Goal: Information Seeking & Learning: Learn about a topic

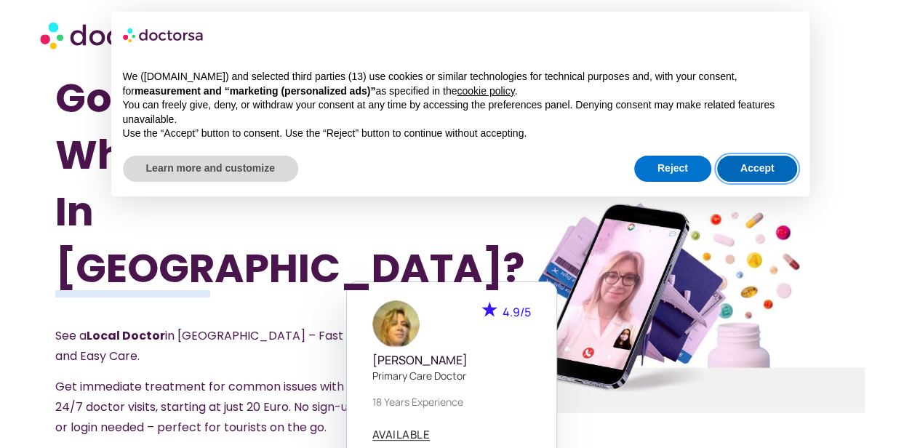
click at [747, 172] on button "Accept" at bounding box center [757, 169] width 81 height 26
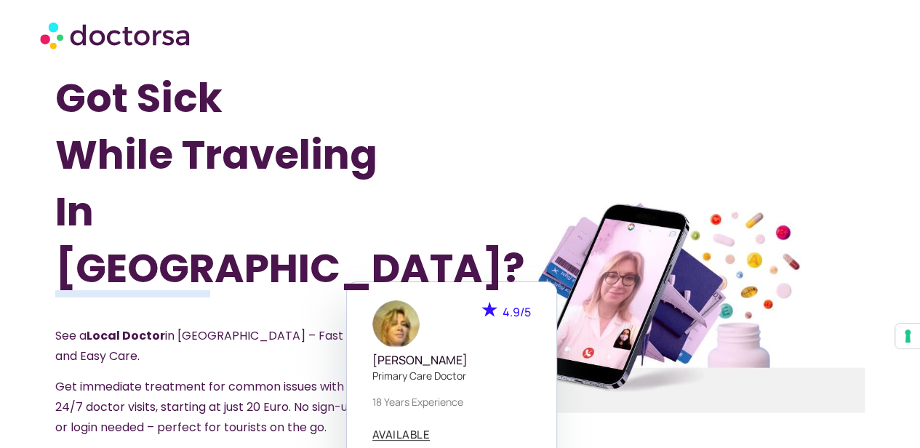
click at [467, 242] on div at bounding box center [663, 305] width 430 height 500
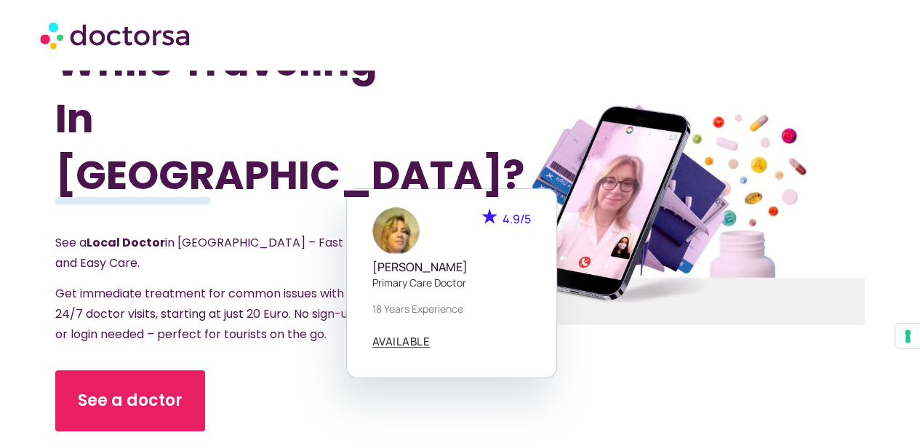
scroll to position [97, 0]
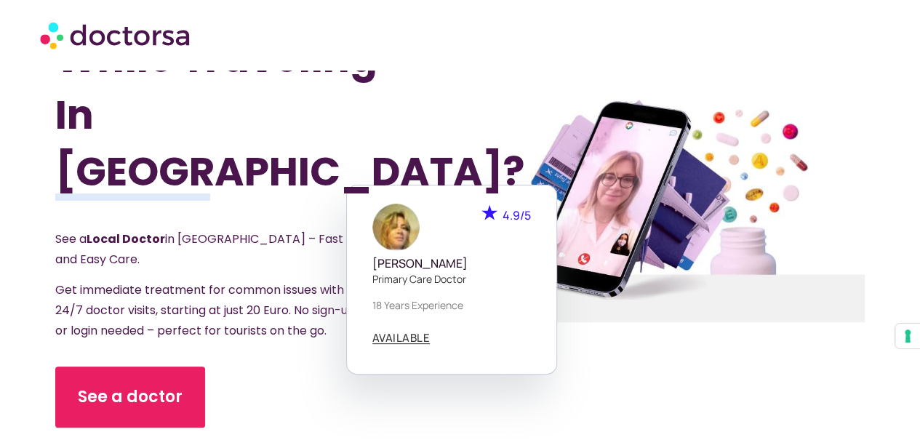
drag, startPoint x: 453, startPoint y: 241, endPoint x: 289, endPoint y: 375, distance: 211.8
click at [289, 375] on div "See a doctor" at bounding box center [227, 396] width 344 height 61
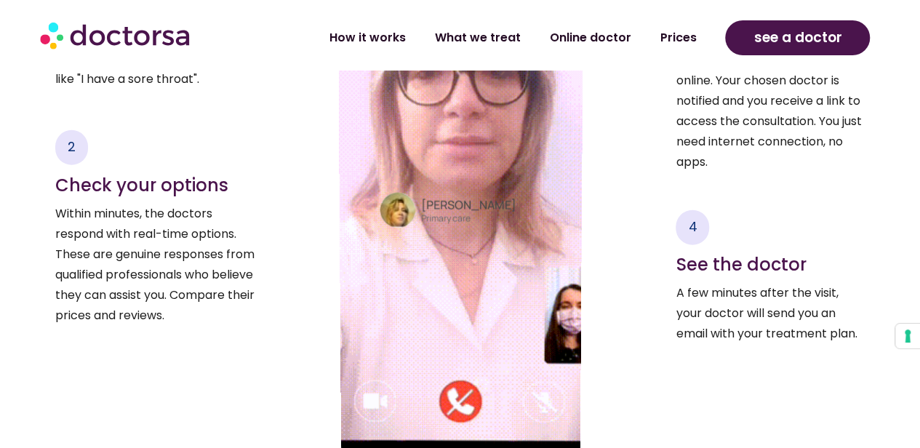
scroll to position [2099, 0]
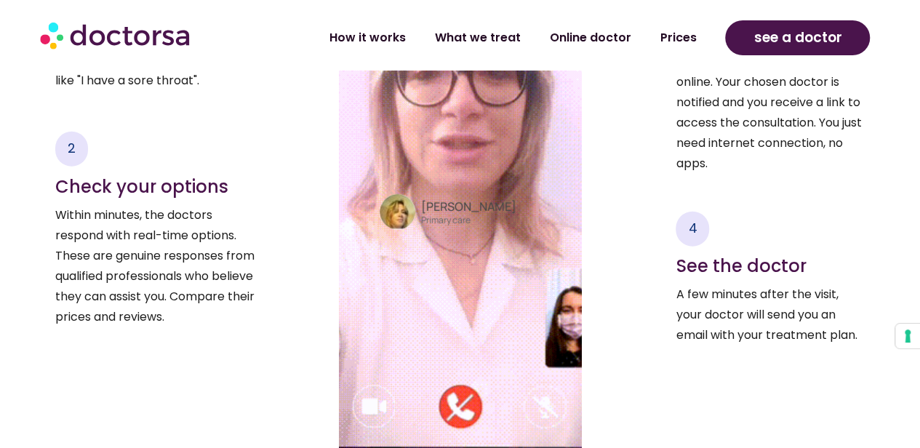
click at [435, 214] on h4 "Dr. Paola Casadidio" at bounding box center [481, 207] width 120 height 14
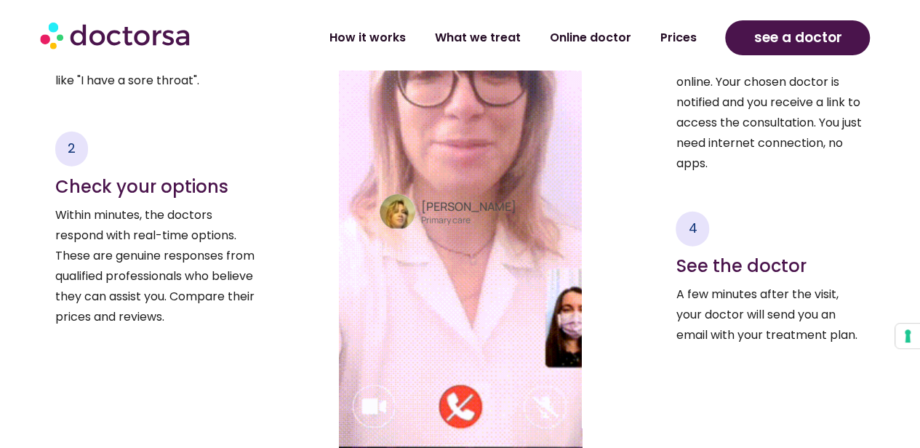
click at [435, 214] on h4 "Dr. Paola Casadidio" at bounding box center [481, 207] width 120 height 14
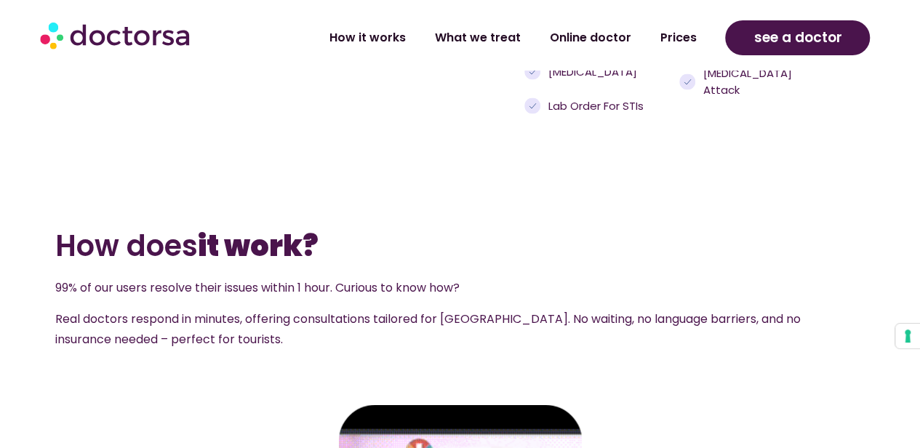
scroll to position [1527, 0]
drag, startPoint x: 472, startPoint y: 244, endPoint x: 432, endPoint y: 201, distance: 59.1
click at [432, 201] on section "How does it work? 99% of our users resolve their issues within 1 hour. Curious …" at bounding box center [460, 240] width 920 height 242
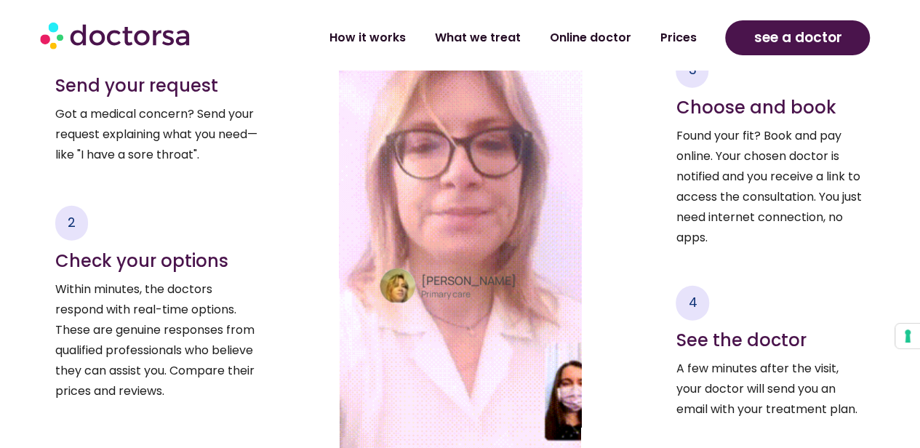
scroll to position [2029, 0]
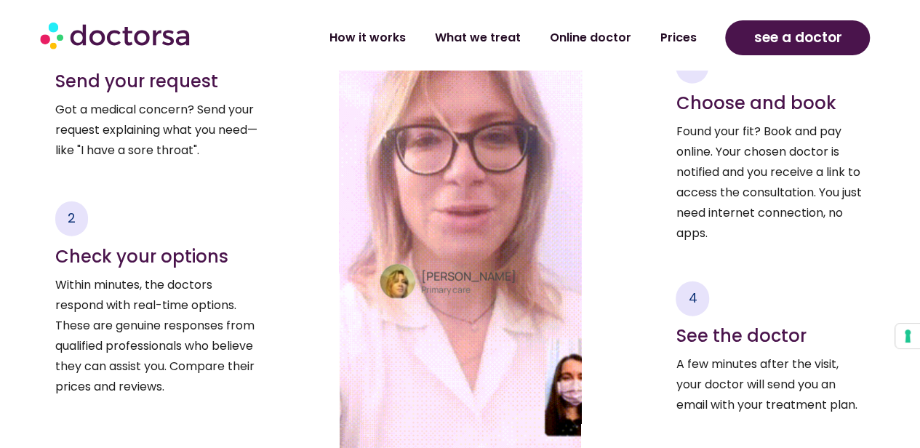
click at [423, 283] on h4 "Dr. Paola Casadidio" at bounding box center [481, 277] width 120 height 14
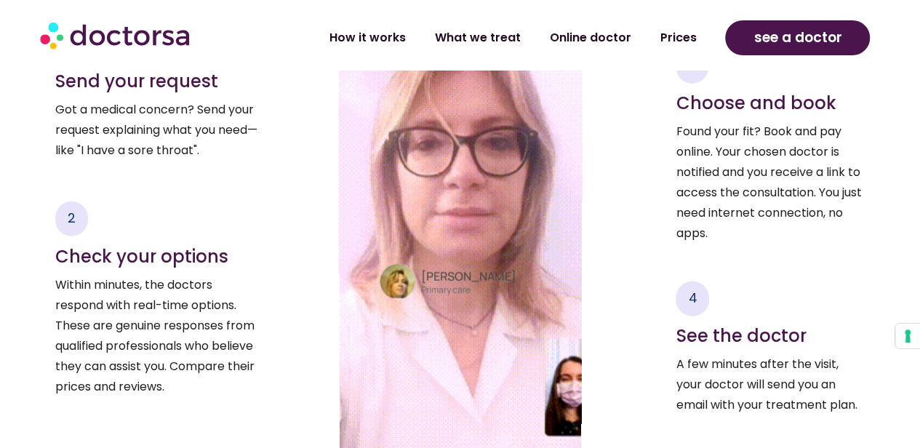
click at [423, 283] on h4 "Dr. Paola Casadidio" at bounding box center [481, 277] width 120 height 14
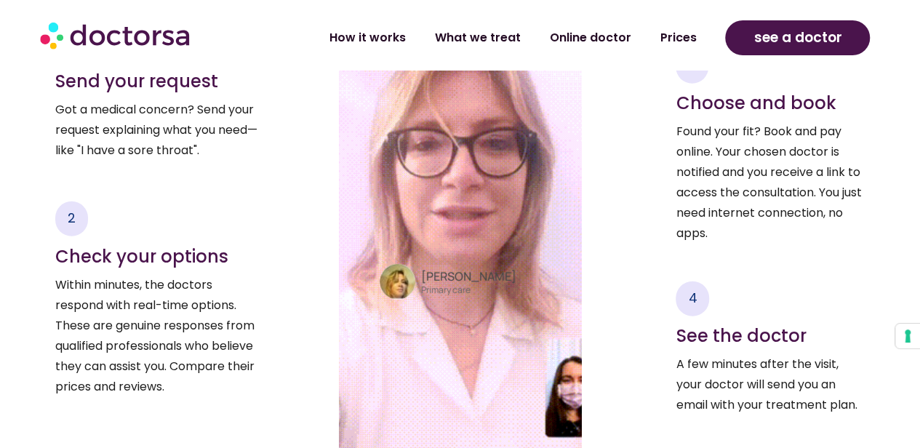
click at [448, 224] on div at bounding box center [460, 76] width 162 height 305
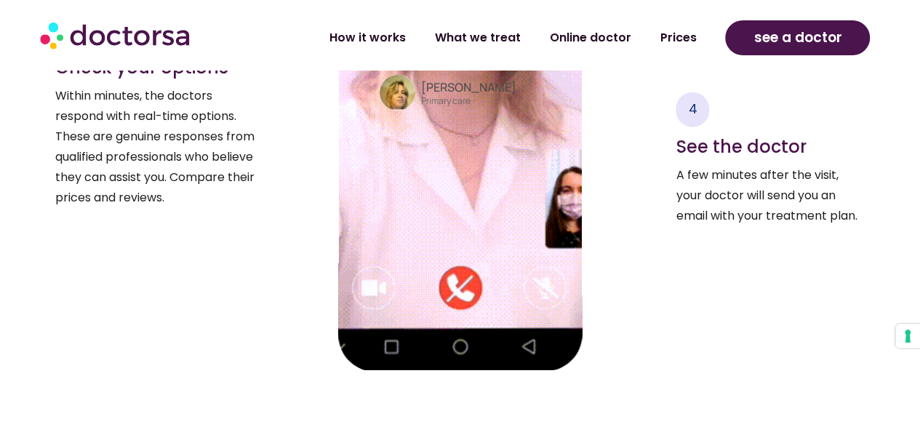
scroll to position [2222, 0]
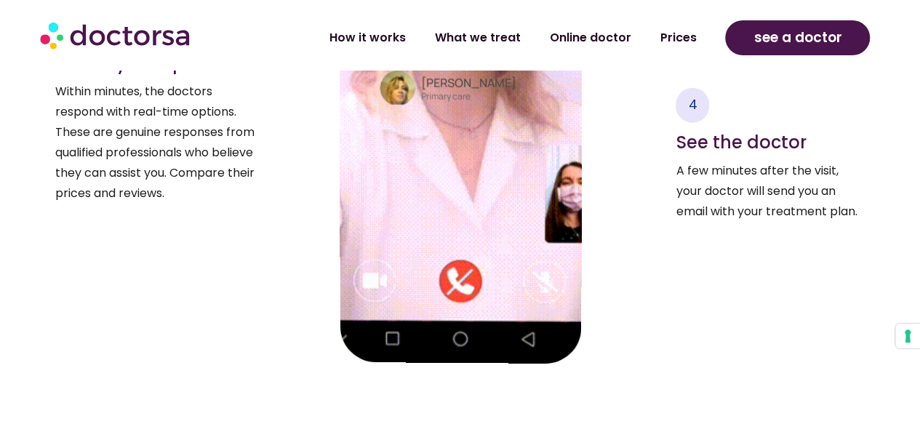
click at [369, 289] on div "Dr. Paola Casadidio Primary care" at bounding box center [460, 36] width 245 height 656
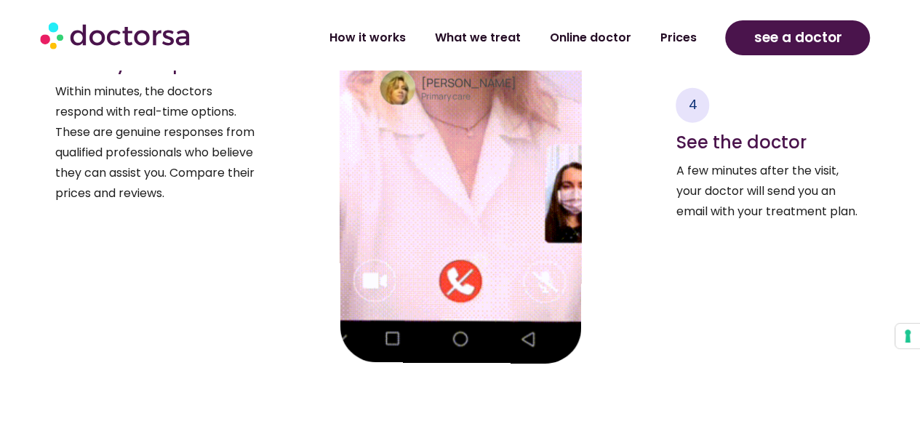
click at [374, 289] on div "Dr. Paola Casadidio Primary care" at bounding box center [460, 36] width 245 height 656
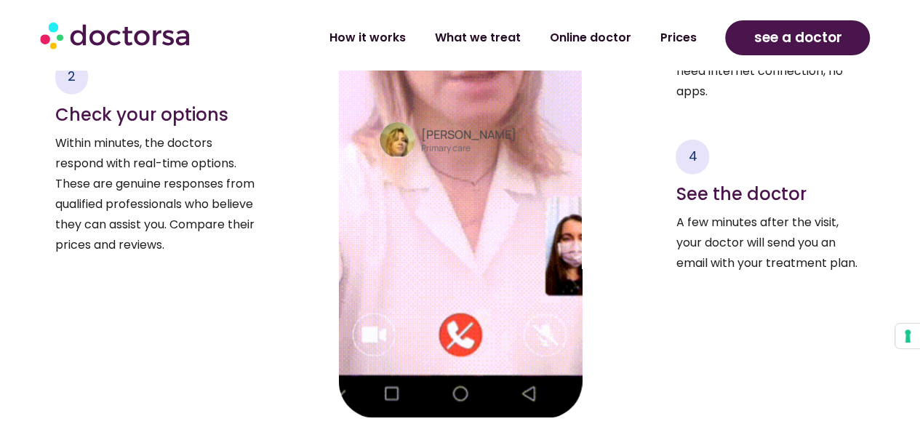
scroll to position [2165, 0]
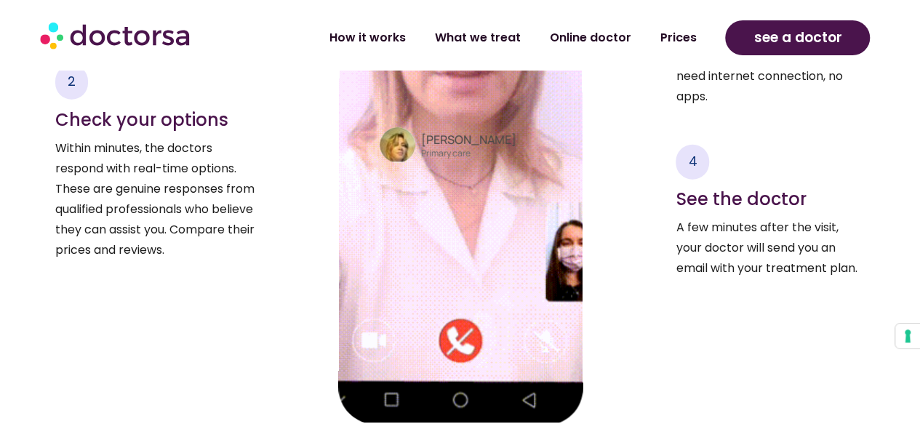
drag, startPoint x: 430, startPoint y: 154, endPoint x: 391, endPoint y: 182, distance: 47.8
click at [391, 182] on div "Dr. Paola Casadidio Primary care" at bounding box center [460, 98] width 244 height 656
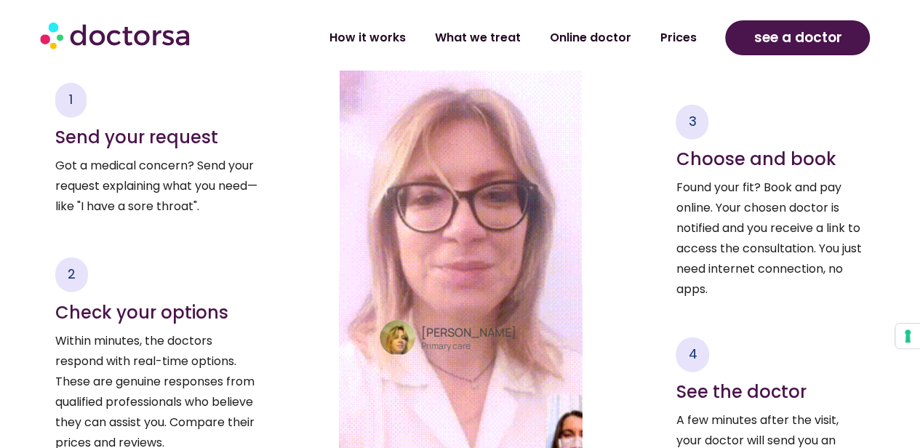
scroll to position [1971, 0]
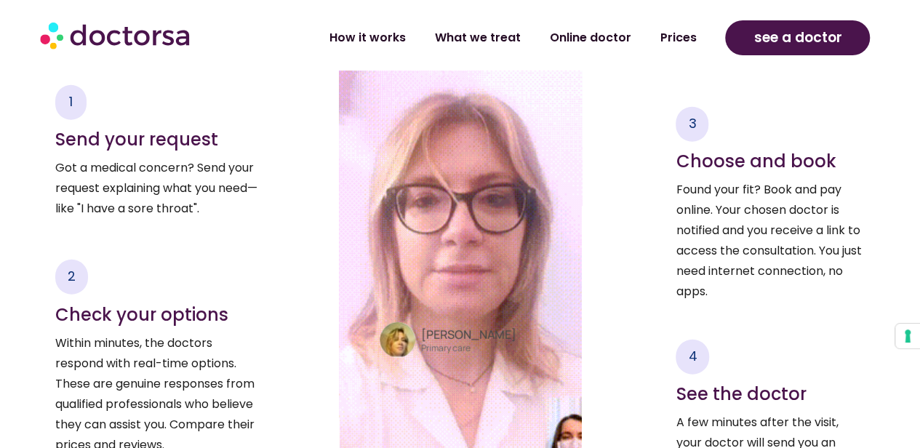
click at [419, 249] on div at bounding box center [460, 132] width 162 height 305
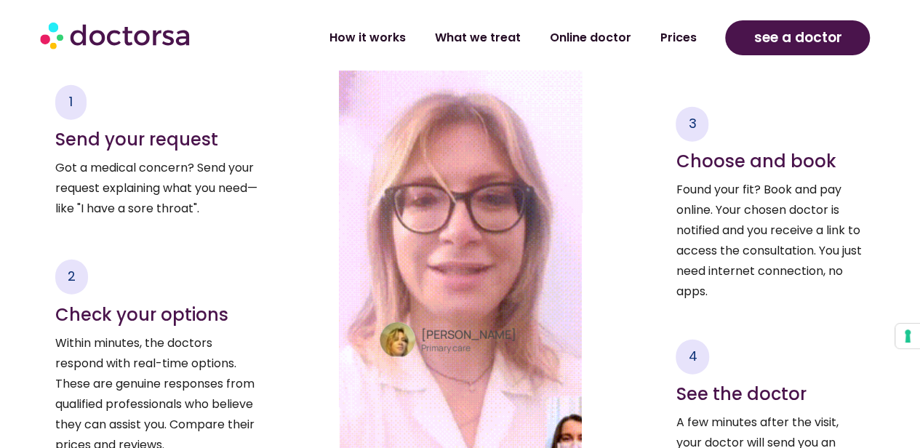
click at [417, 249] on div at bounding box center [460, 132] width 162 height 305
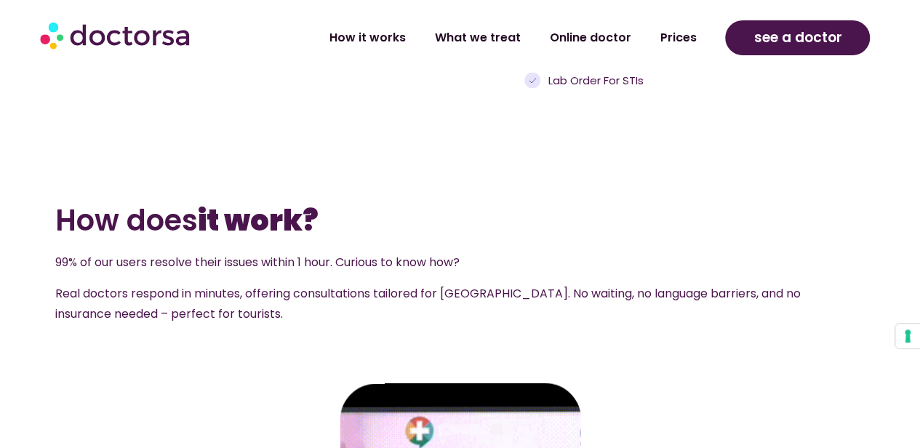
scroll to position [1545, 0]
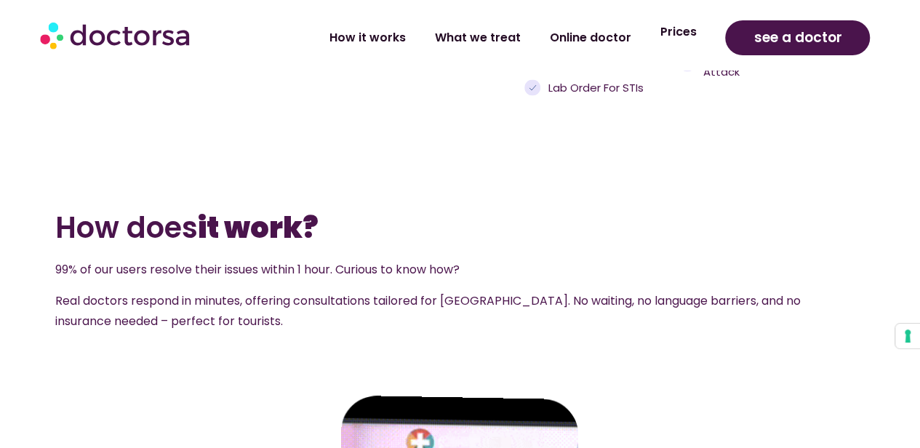
click at [682, 30] on link "Prices" at bounding box center [677, 31] width 65 height 33
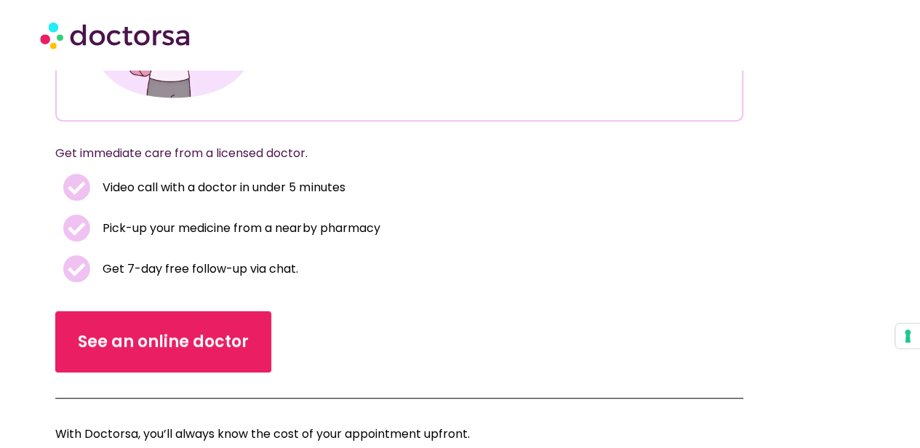
scroll to position [250, 0]
